Goal: Information Seeking & Learning: Learn about a topic

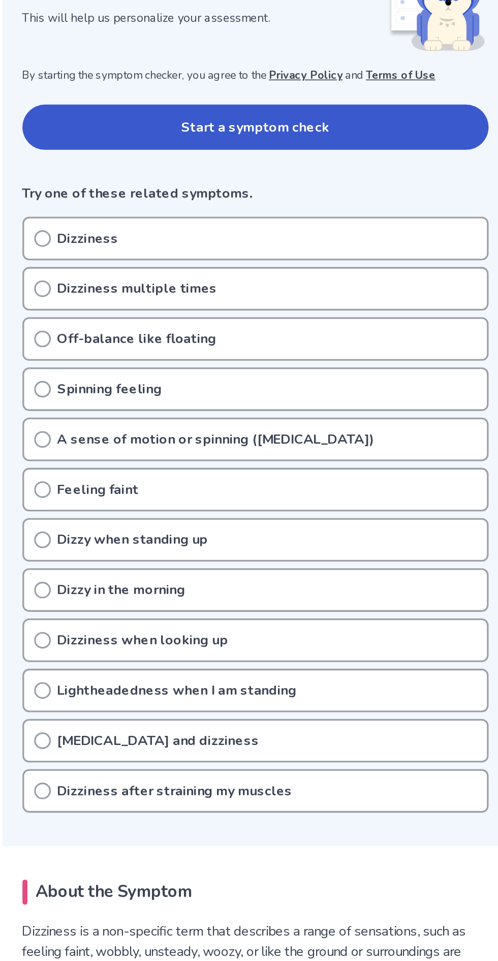
click at [130, 374] on p "Off-balance like floating" at bounding box center [177, 378] width 97 height 12
click at [132, 322] on p "Dizziness" at bounding box center [147, 318] width 37 height 12
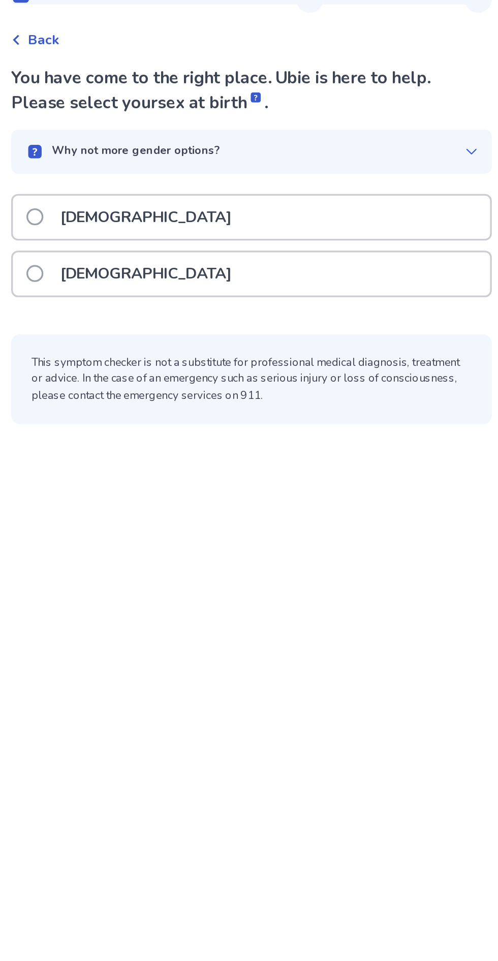
scroll to position [2, 0]
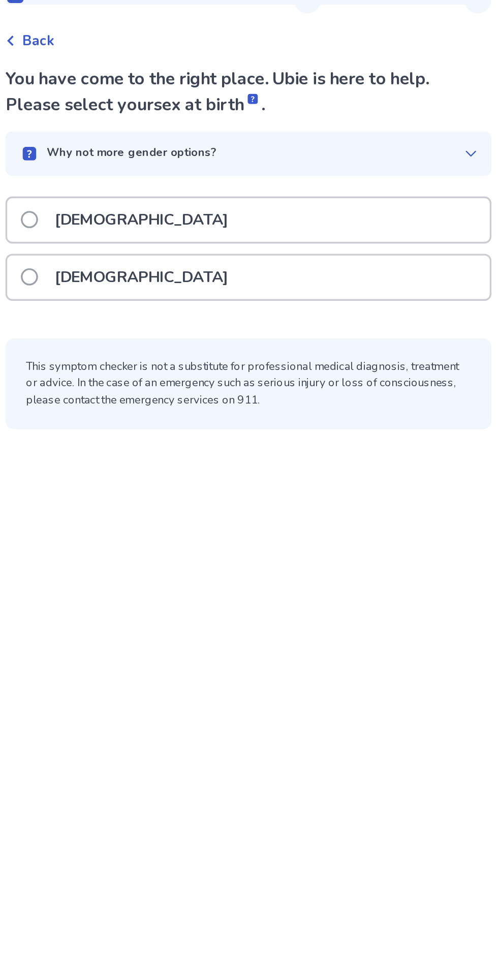
click at [135, 208] on p "[DEMOGRAPHIC_DATA]" at bounding box center [185, 203] width 115 height 26
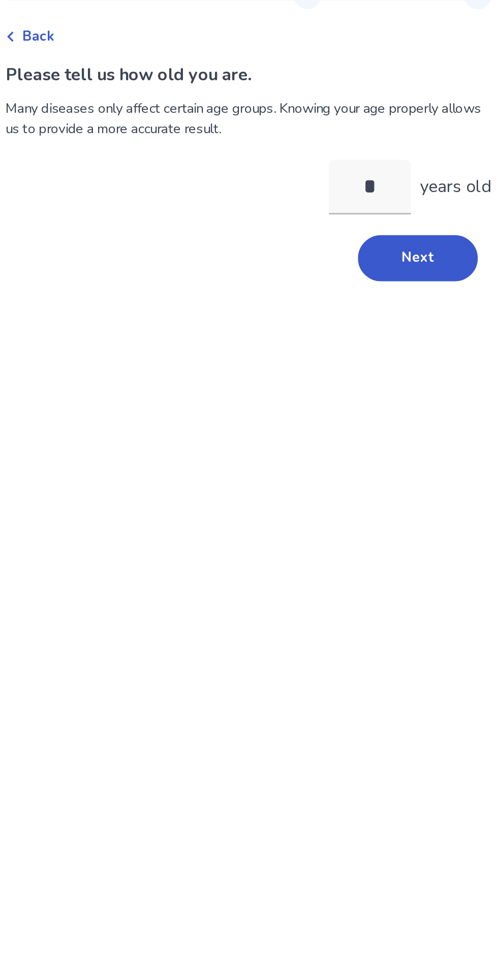
type input "**"
click at [355, 197] on button "Next" at bounding box center [349, 193] width 71 height 27
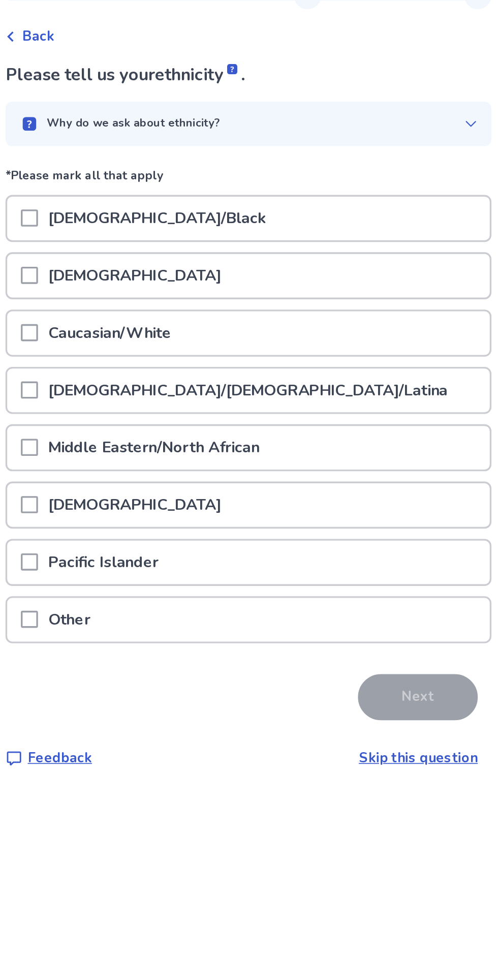
click at [124, 242] on span at bounding box center [119, 238] width 10 height 10
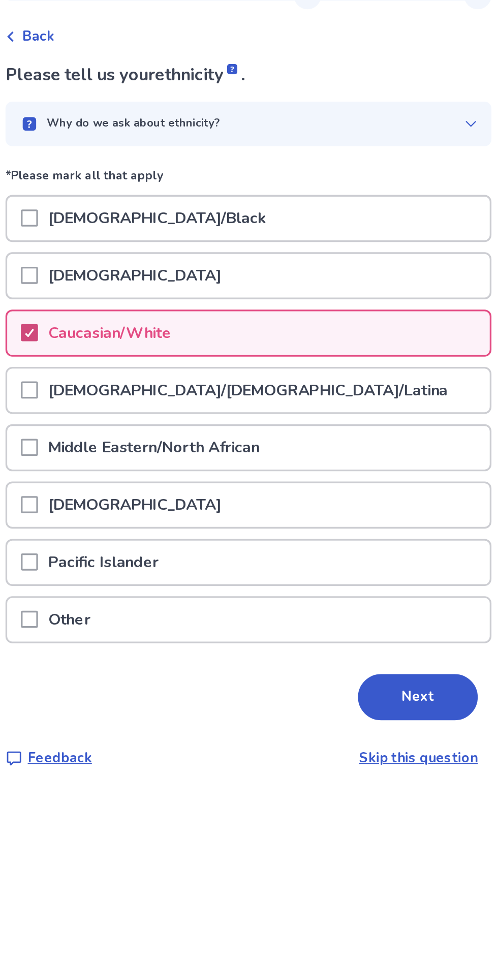
click at [355, 457] on button "Next" at bounding box center [349, 454] width 71 height 27
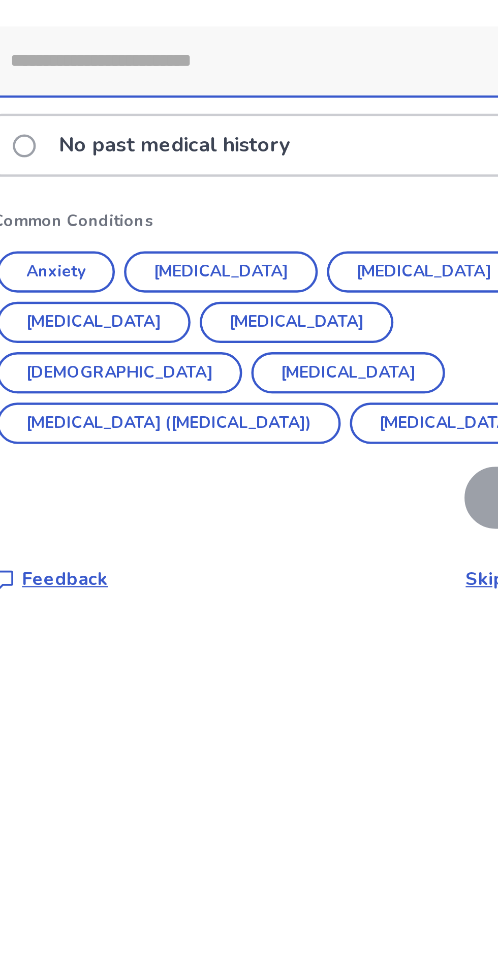
click at [147, 231] on button "Anxiety" at bounding box center [133, 232] width 52 height 18
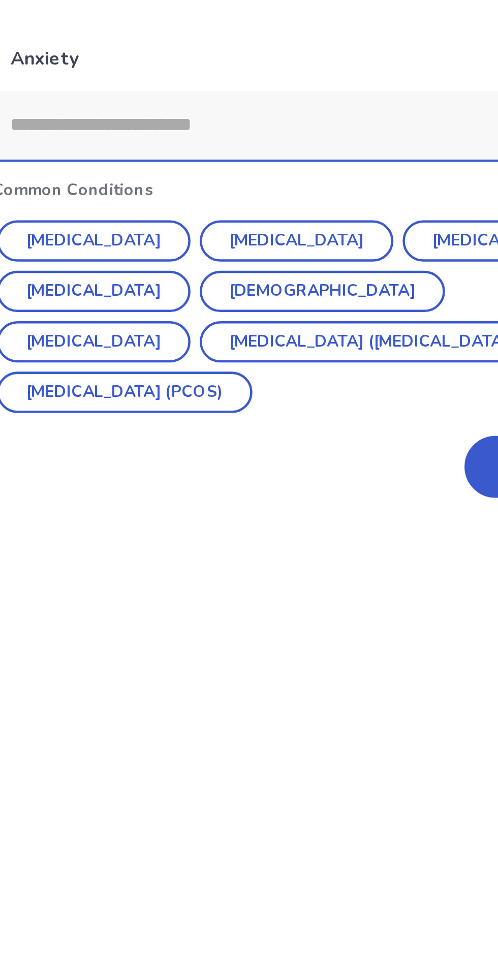
click at [154, 223] on button "[MEDICAL_DATA]" at bounding box center [150, 218] width 86 height 18
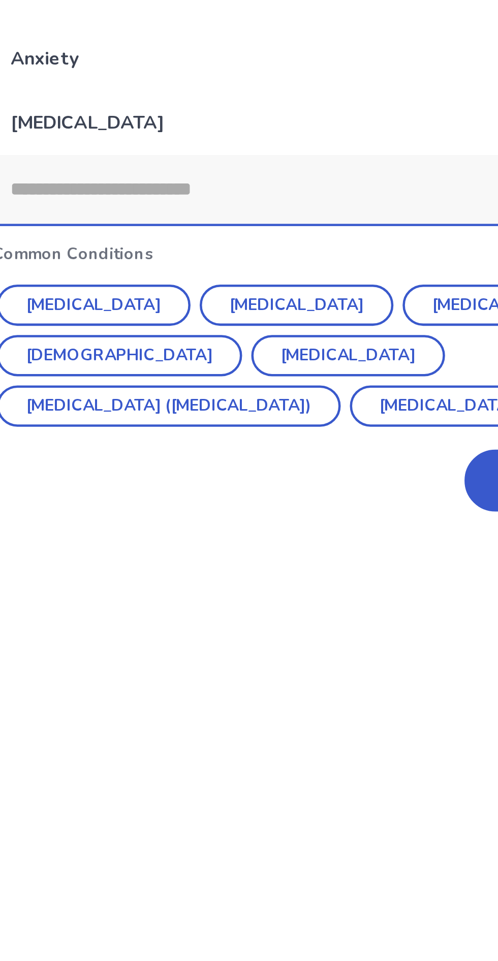
click at [149, 250] on button "[MEDICAL_DATA]" at bounding box center [150, 246] width 86 height 18
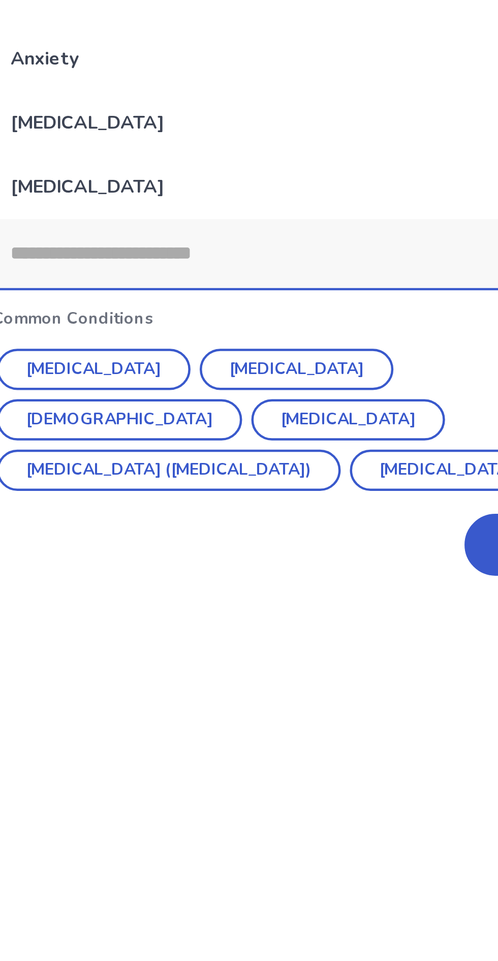
click at [218, 278] on button "[MEDICAL_DATA]" at bounding box center [240, 275] width 86 height 18
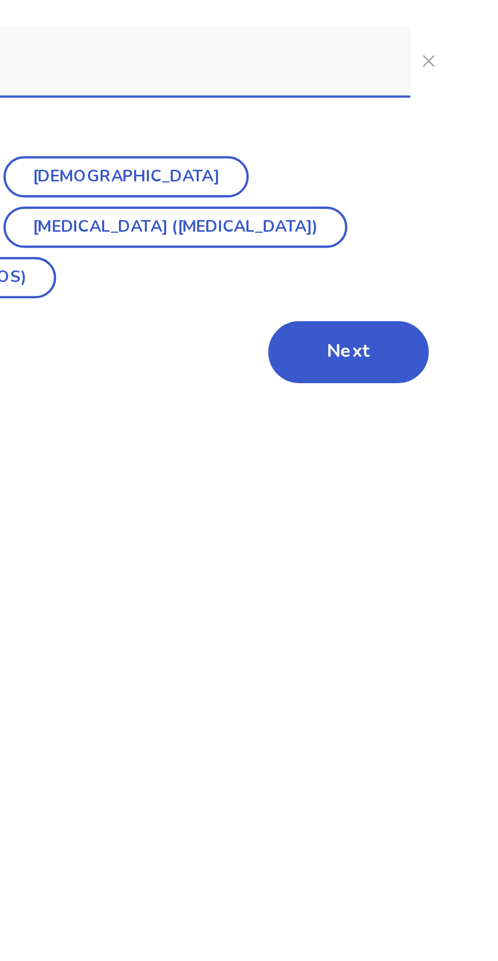
click at [355, 383] on button "Next" at bounding box center [349, 380] width 71 height 27
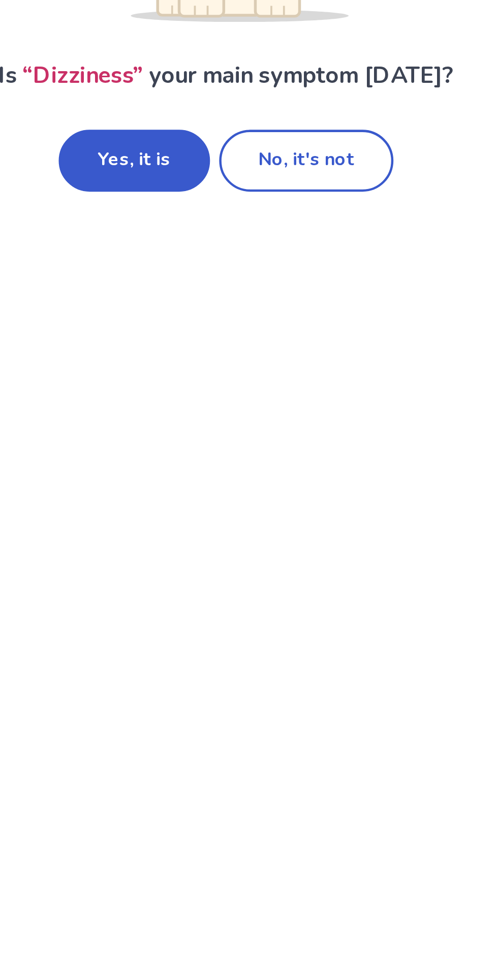
click at [220, 275] on button "Yes, it is" at bounding box center [208, 271] width 67 height 27
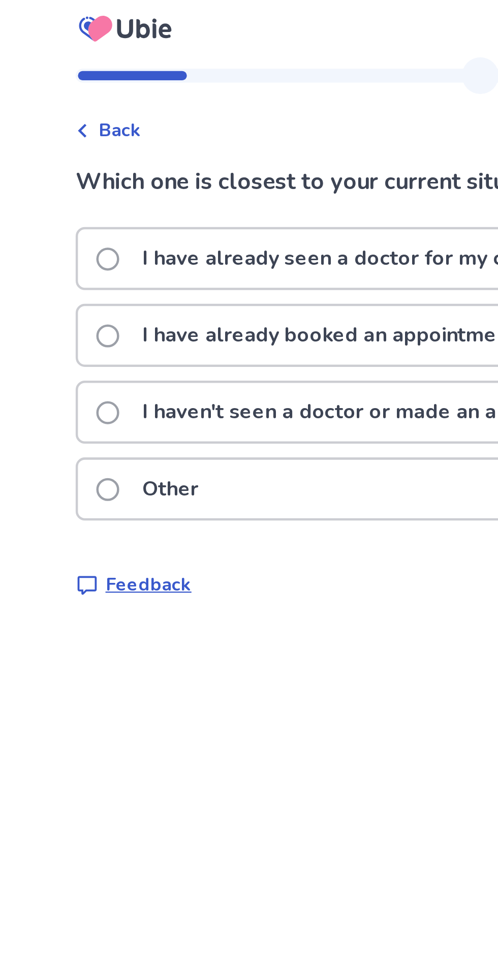
click at [124, 188] on span at bounding box center [119, 187] width 10 height 10
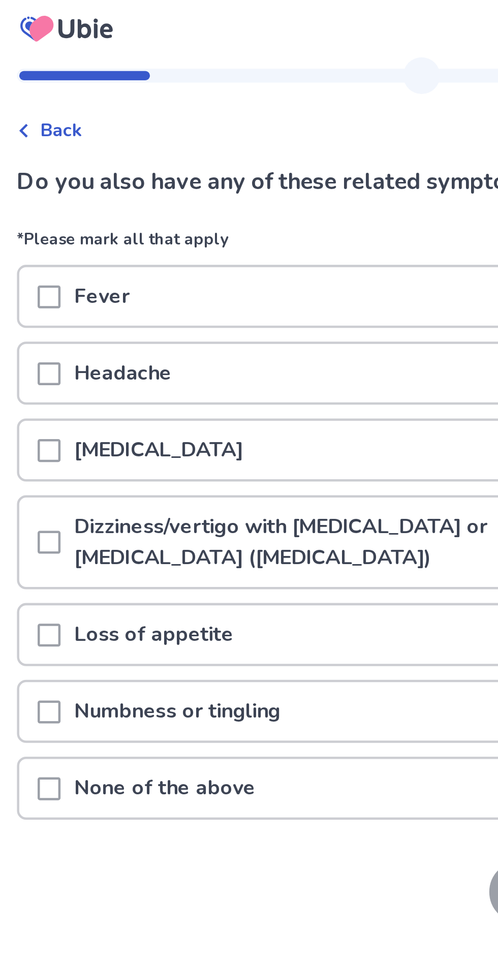
click at [123, 169] on span at bounding box center [119, 170] width 10 height 10
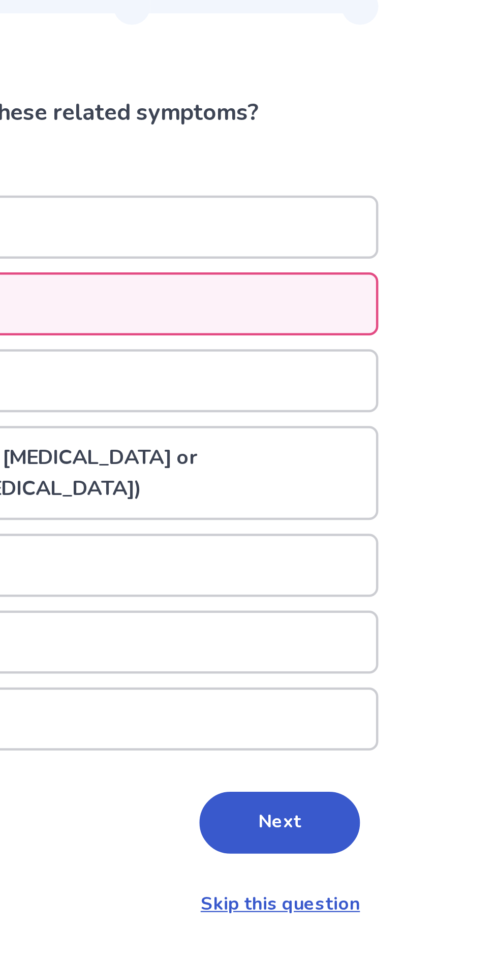
click at [345, 399] on button "Next" at bounding box center [349, 399] width 71 height 27
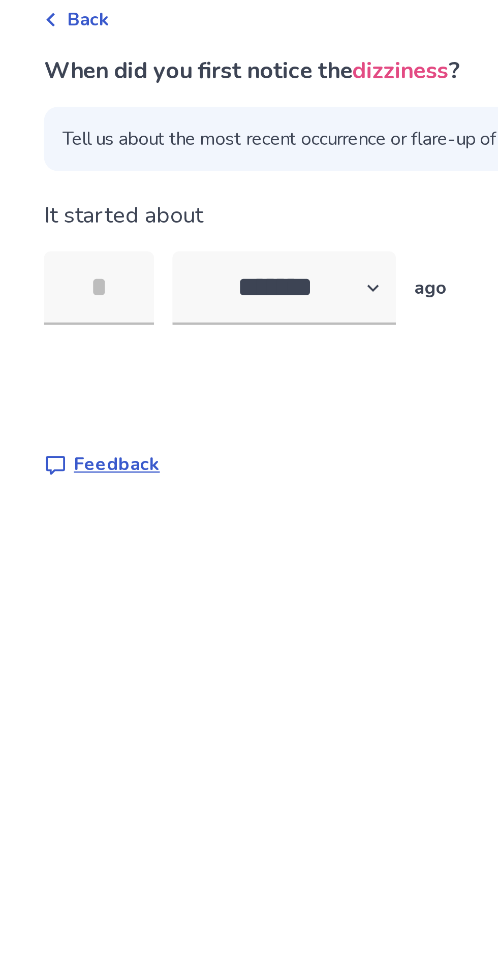
click at [144, 178] on input "tel" at bounding box center [129, 181] width 49 height 33
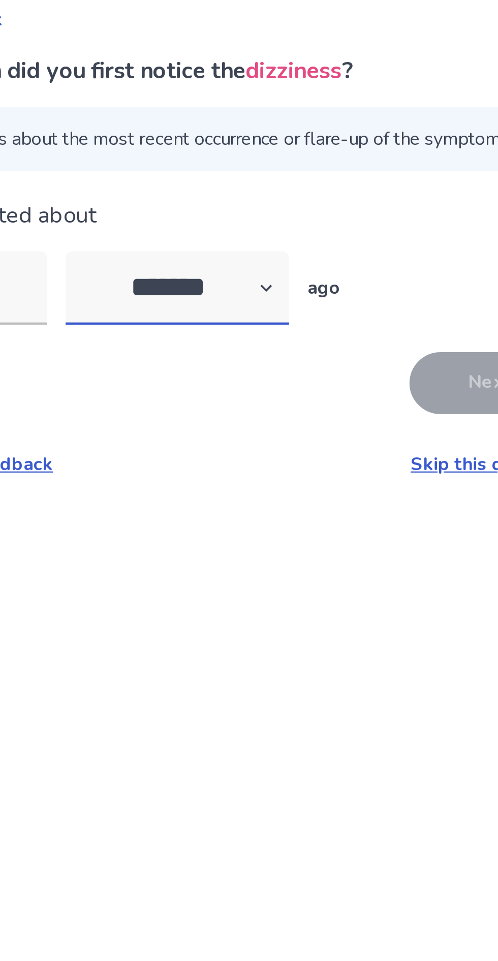
click at [261, 183] on select "******* ****** ******* ******** *******" at bounding box center [211, 181] width 99 height 33
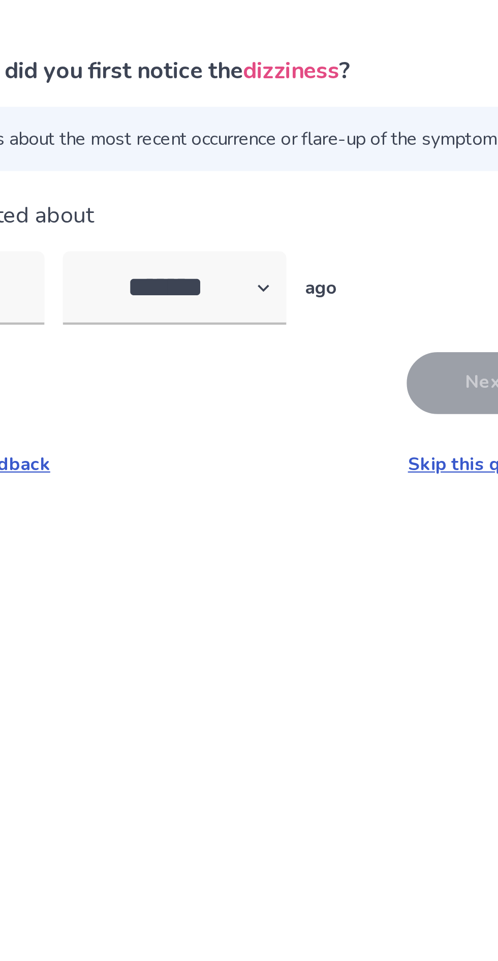
click at [280, 185] on p "ago" at bounding box center [276, 181] width 15 height 12
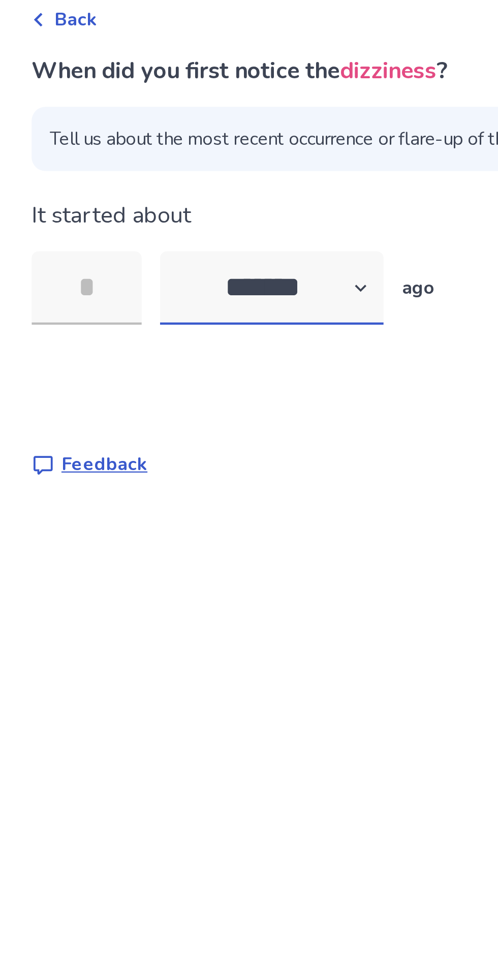
click at [260, 186] on select "******* ****** ******* ******** *******" at bounding box center [211, 181] width 99 height 33
select select "*"
click at [168, 165] on select "******* ****** ******* ******** *******" at bounding box center [211, 181] width 99 height 33
click at [136, 181] on input "tel" at bounding box center [129, 181] width 49 height 33
type input "*"
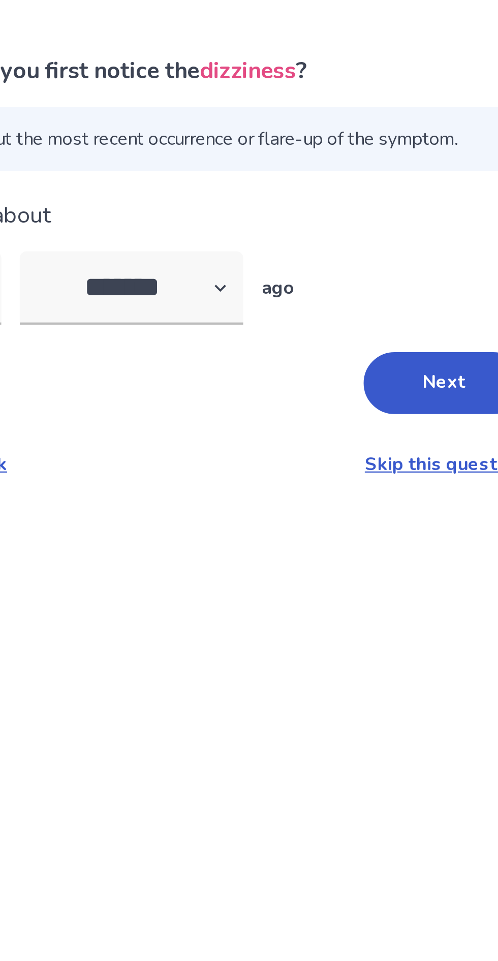
click at [344, 232] on button "Next" at bounding box center [349, 222] width 71 height 27
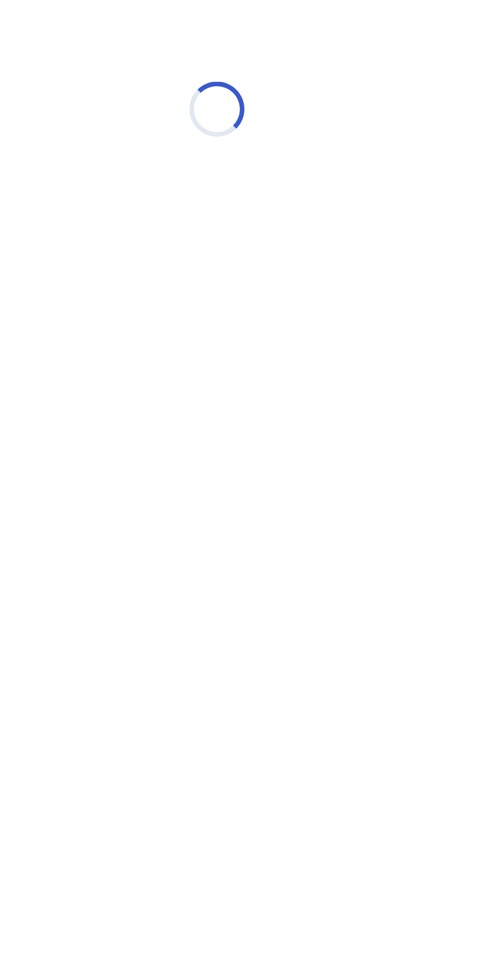
select select "*"
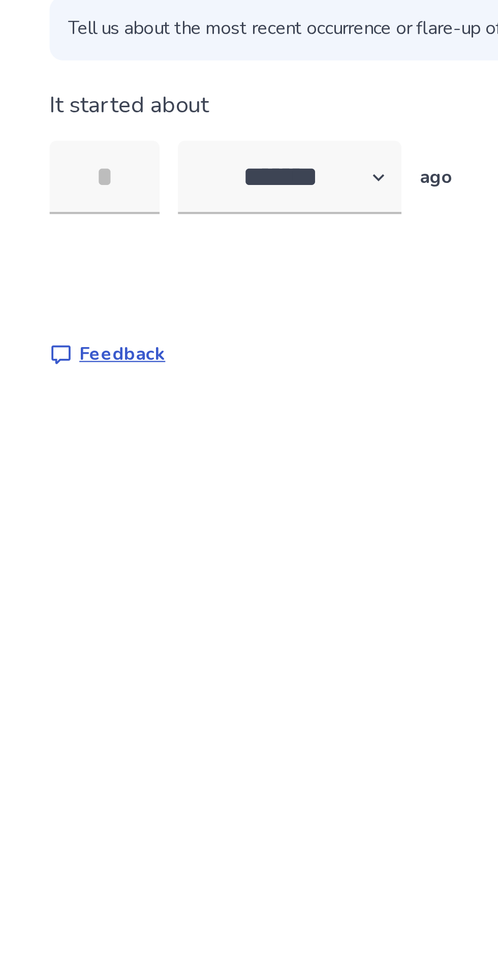
type input "*"
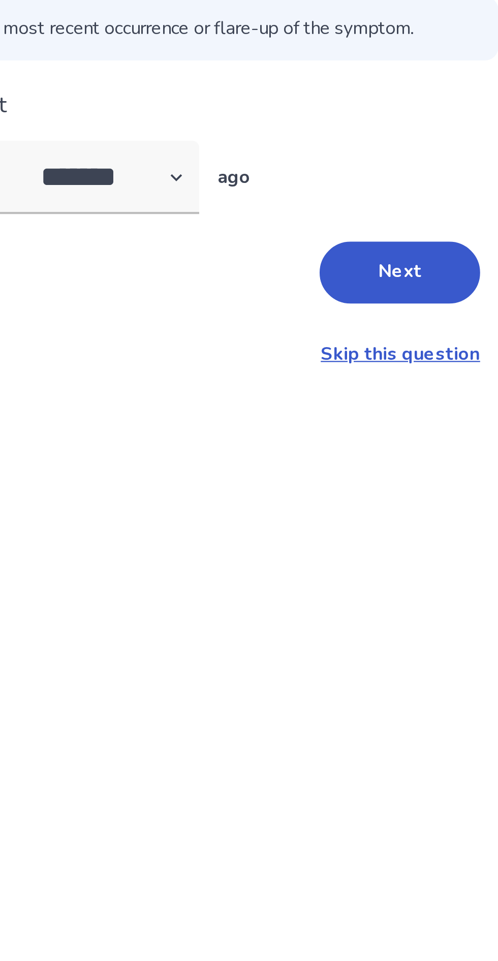
click at [358, 243] on button "Next" at bounding box center [349, 241] width 71 height 27
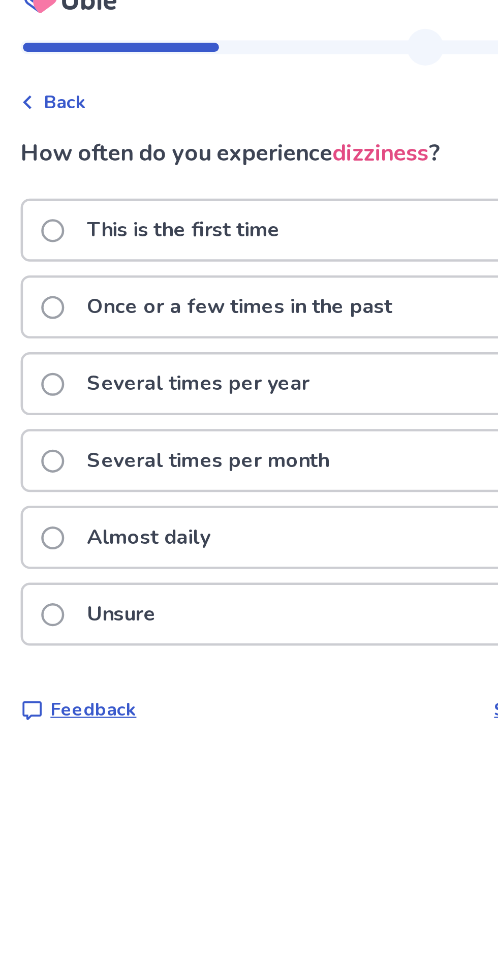
click at [124, 117] on span at bounding box center [119, 119] width 10 height 10
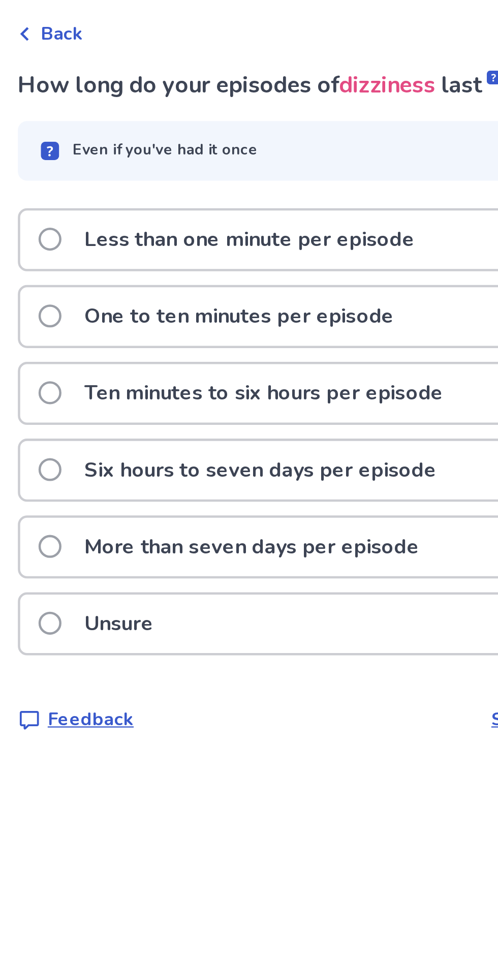
click at [132, 327] on label "Unsure" at bounding box center [142, 323] width 57 height 26
